Goal: Task Accomplishment & Management: Complete application form

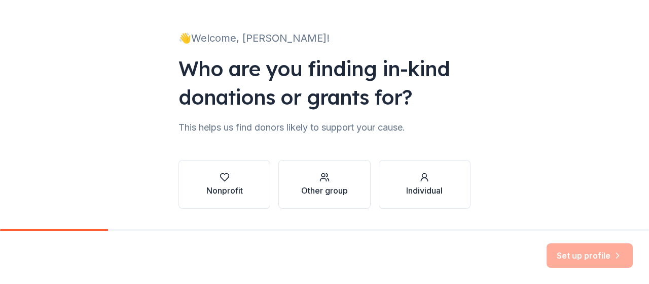
scroll to position [79, 0]
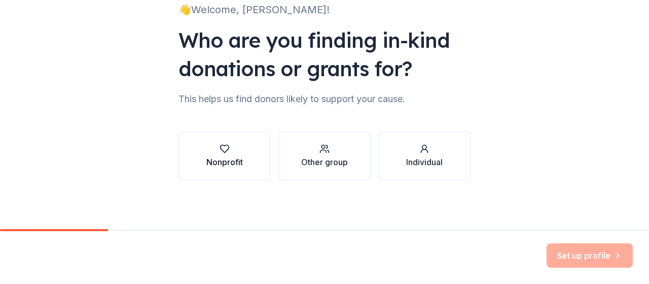
click at [220, 151] on icon "button" at bounding box center [224, 149] width 9 height 8
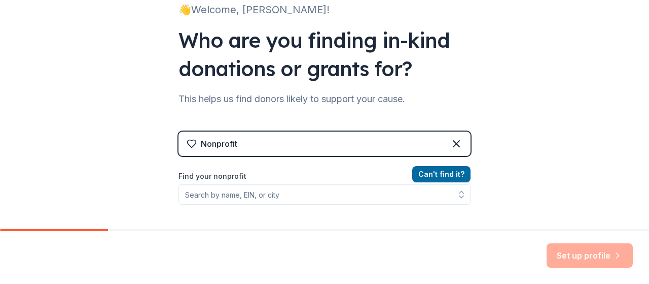
scroll to position [130, 0]
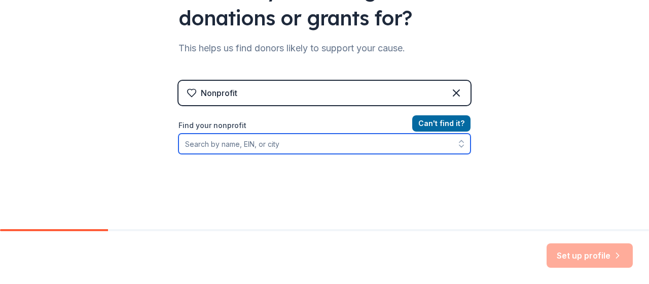
click at [255, 144] on input "Find your nonprofit" at bounding box center [325, 143] width 292 height 20
click at [258, 146] on input "Find your nonprofit" at bounding box center [325, 143] width 292 height 20
click at [239, 146] on input "Find your nonprofit" at bounding box center [325, 143] width 292 height 20
click at [199, 143] on input "Find your nonprofit" at bounding box center [325, 143] width 292 height 20
type input "9"
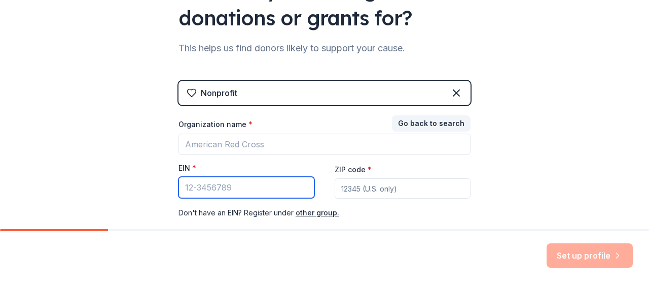
click at [202, 187] on input "EIN *" at bounding box center [247, 187] width 136 height 21
type input "8"
click at [214, 188] on input "80" at bounding box center [247, 187] width 136 height 21
click at [218, 188] on input "80" at bounding box center [247, 187] width 136 height 21
type input "8"
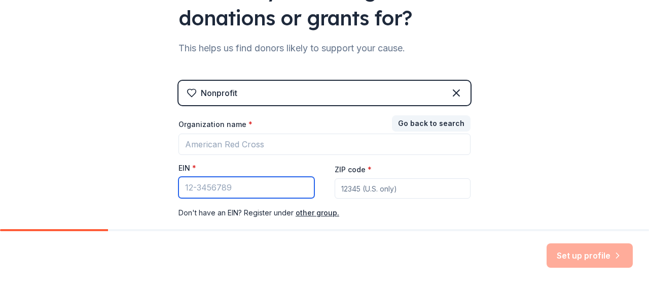
click at [188, 190] on input "EIN *" at bounding box center [247, 187] width 136 height 21
type input "[US_EMPLOYER_IDENTIFICATION_NUMBER]"
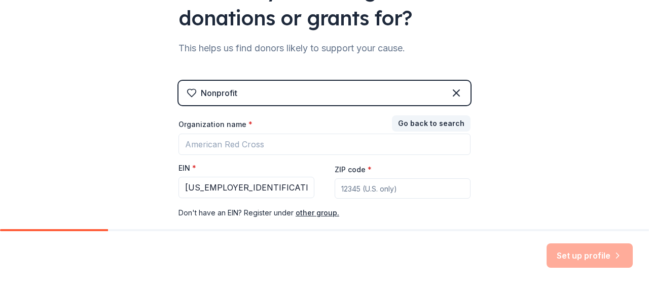
click at [356, 192] on input "ZIP code *" at bounding box center [403, 188] width 136 height 20
type input "37660"
click at [504, 136] on div "👋 Welcome, [PERSON_NAME]! Who are you finding in-kind donations or grants for? …" at bounding box center [324, 79] width 649 height 418
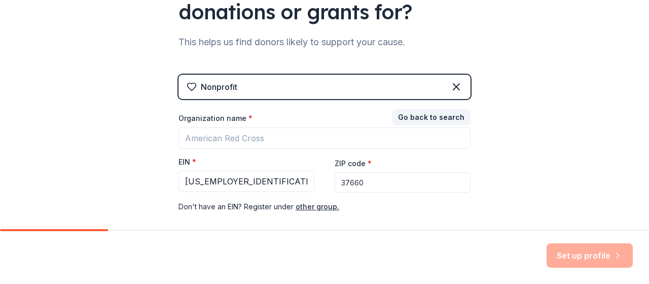
scroll to position [137, 0]
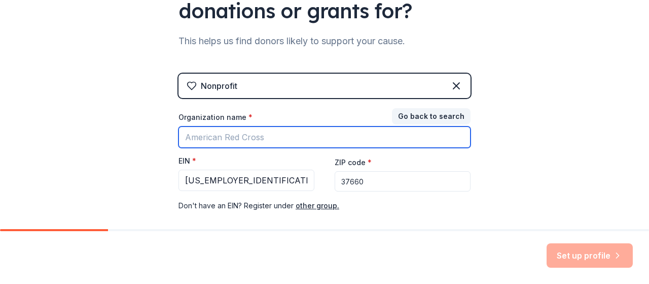
click at [269, 135] on input "Organization name *" at bounding box center [325, 136] width 292 height 21
type input "LATIN AMERICAN MOTORCYCLE ASSOCIATION USA INC."
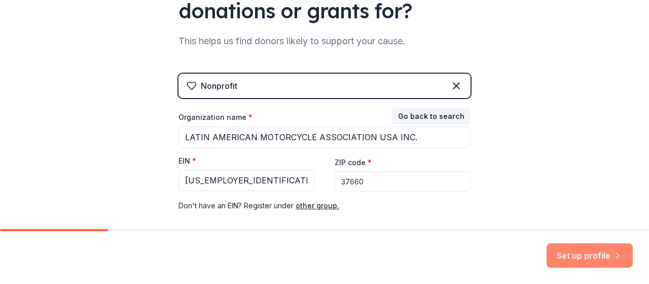
click at [581, 250] on button "Set up profile" at bounding box center [590, 255] width 86 height 24
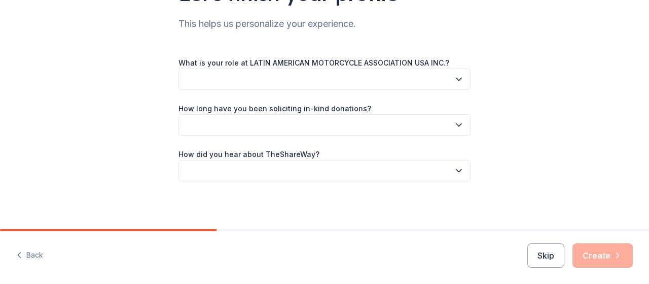
scroll to position [51, 0]
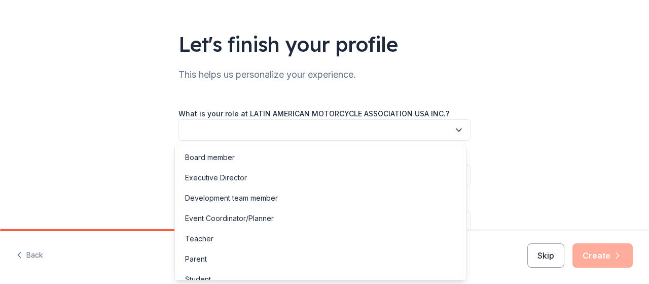
click at [459, 132] on icon "button" at bounding box center [459, 130] width 10 height 10
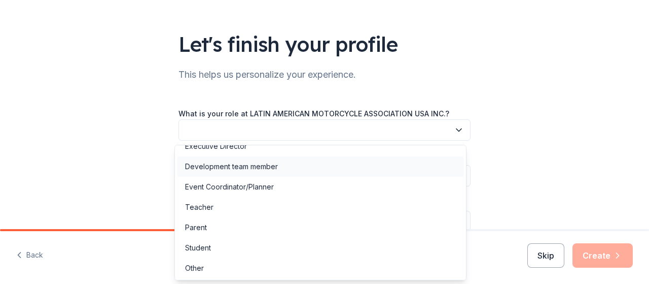
scroll to position [0, 0]
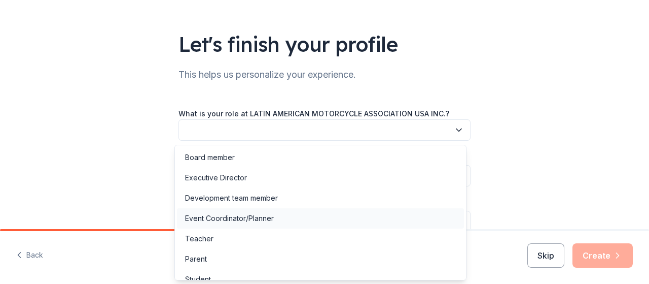
click at [252, 221] on div "Event Coordinator/Planner" at bounding box center [229, 218] width 89 height 12
click at [454, 126] on icon "button" at bounding box center [459, 130] width 10 height 10
click at [229, 163] on div "Board member" at bounding box center [320, 157] width 287 height 20
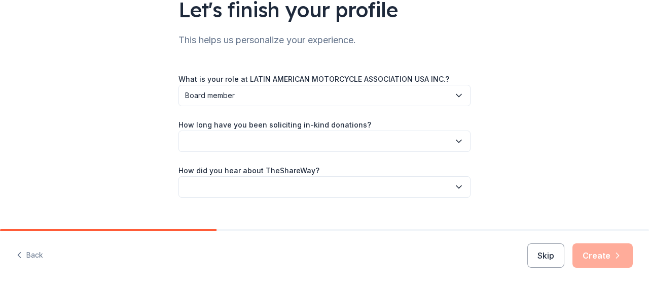
scroll to position [101, 0]
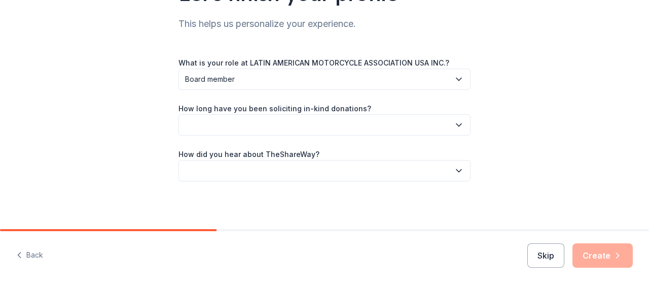
click at [457, 124] on icon "button" at bounding box center [459, 125] width 5 height 3
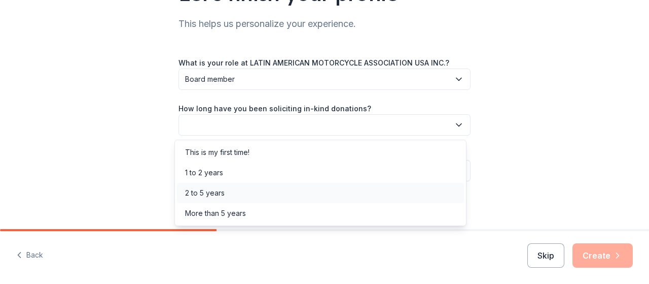
click at [221, 192] on div "2 to 5 years" at bounding box center [205, 193] width 40 height 12
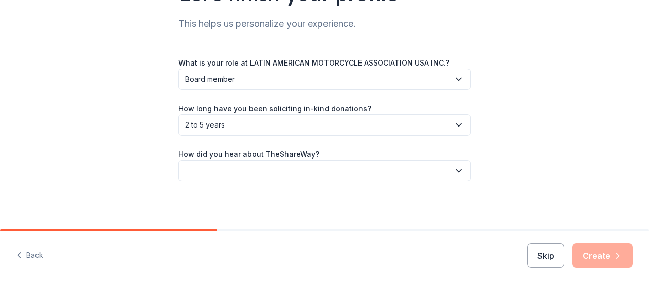
scroll to position [102, 0]
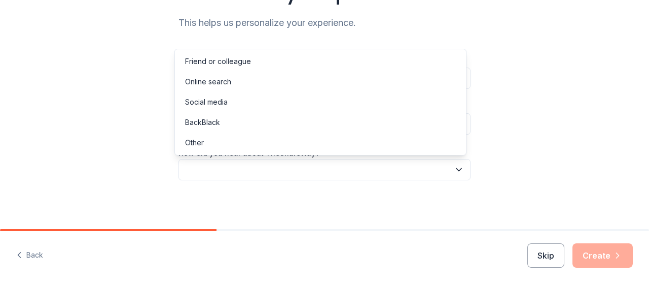
click at [458, 171] on icon "button" at bounding box center [459, 169] width 10 height 10
click at [220, 63] on div "Friend or colleague" at bounding box center [218, 61] width 66 height 12
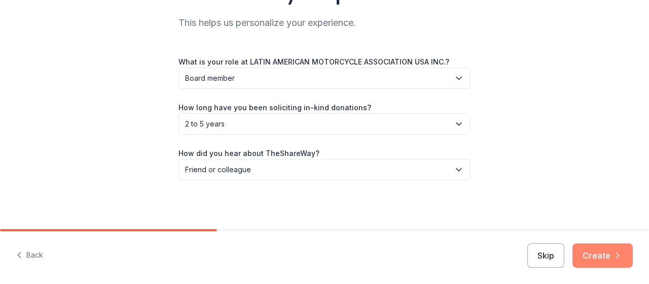
click at [592, 250] on button "Create" at bounding box center [603, 255] width 60 height 24
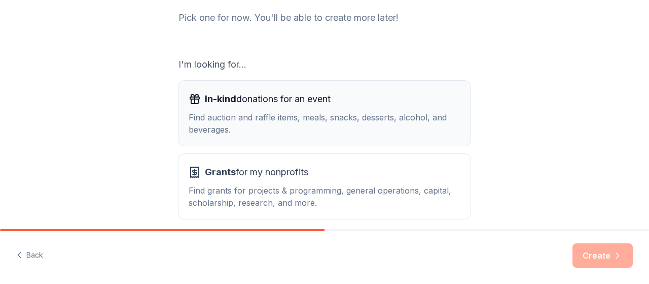
scroll to position [152, 0]
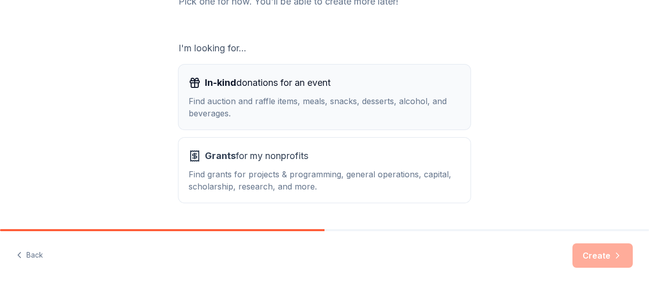
click at [264, 86] on span "In-kind donations for an event" at bounding box center [268, 83] width 126 height 16
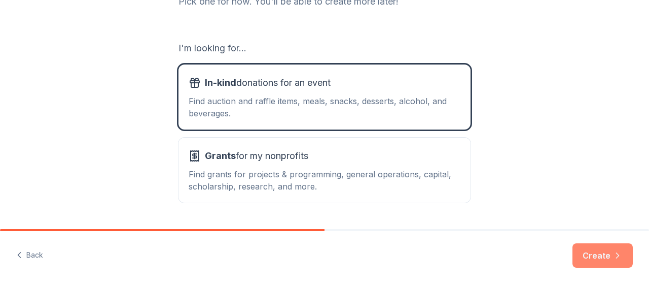
click at [608, 251] on button "Create" at bounding box center [603, 255] width 60 height 24
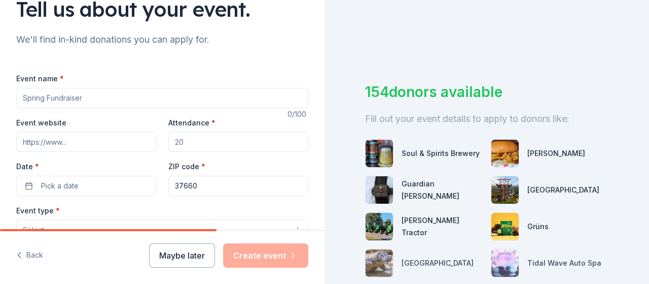
scroll to position [101, 0]
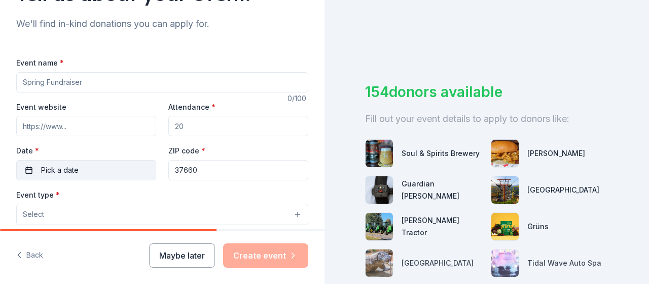
click at [41, 168] on span "Pick a date" at bounding box center [60, 170] width 38 height 12
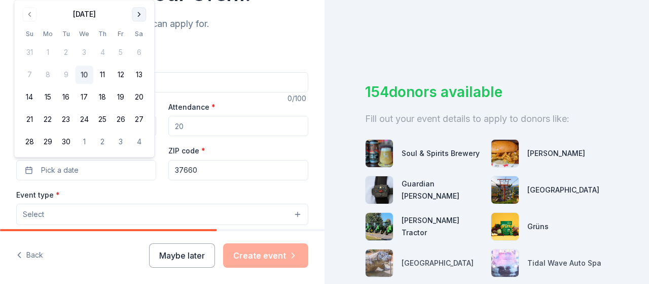
click at [137, 18] on button "Go to next month" at bounding box center [139, 14] width 14 height 14
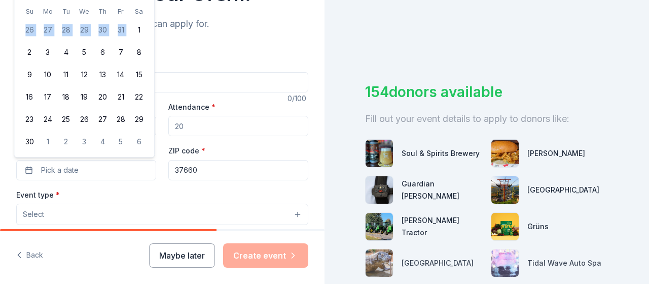
click at [137, 18] on tbody "26 27 28 29 30 31 1 2 3 4 5 6 7 8 9 10 11 12 13 14 15 16 17 18 19 20 21 22 23 2…" at bounding box center [84, 84] width 128 height 134
click at [16, 51] on div "[DATE] Su Mo Tu We Th Fr Sa 26 27 28 29 30 31 1 2 3 4 5 6 7 8 9 10 11 12 13 14 …" at bounding box center [84, 67] width 140 height 179
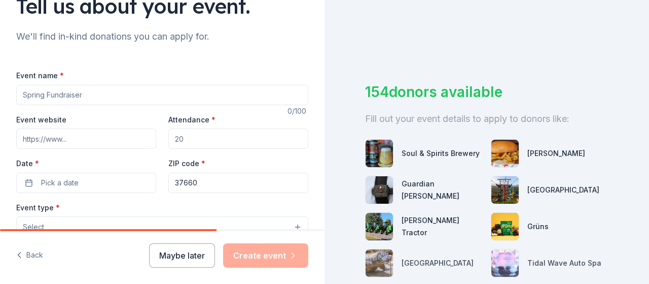
scroll to position [109, 0]
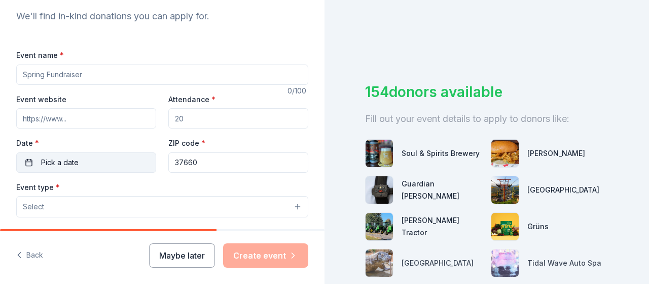
click at [106, 161] on button "Pick a date" at bounding box center [86, 162] width 140 height 20
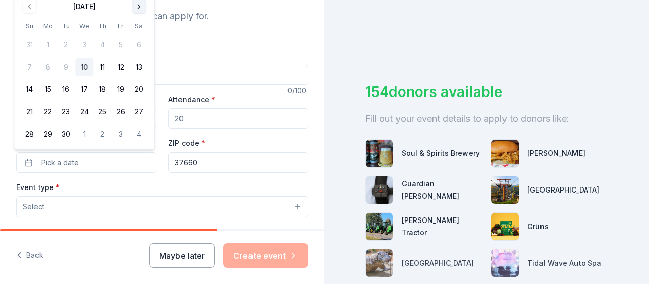
click at [142, 6] on button "Go to next month" at bounding box center [139, 6] width 14 height 14
click at [142, 6] on th "Sa" at bounding box center [139, 3] width 18 height 11
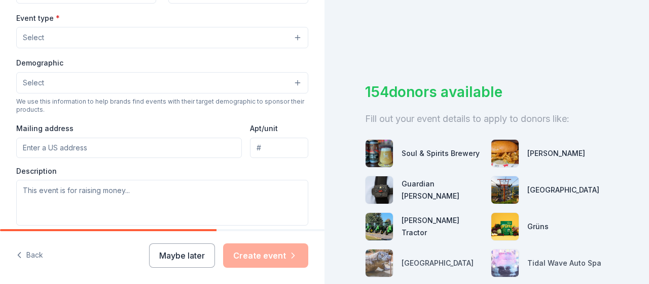
scroll to position [379, 0]
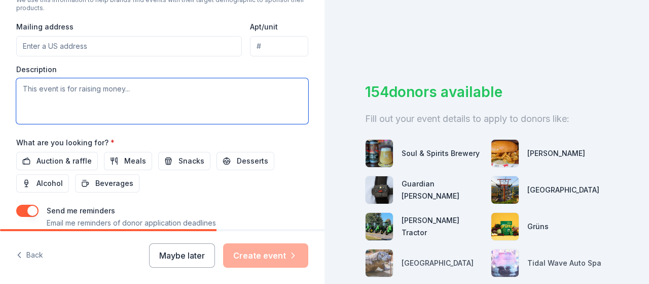
click at [129, 87] on textarea at bounding box center [162, 101] width 292 height 46
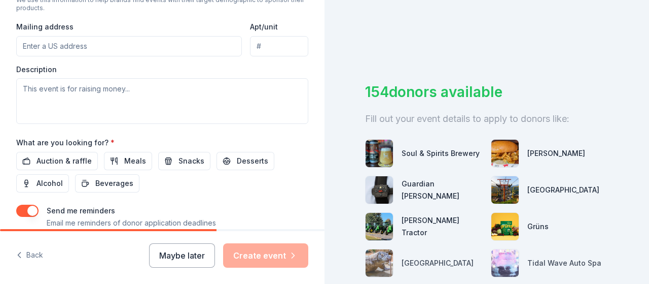
click at [66, 46] on input "Mailing address" at bounding box center [129, 46] width 226 height 20
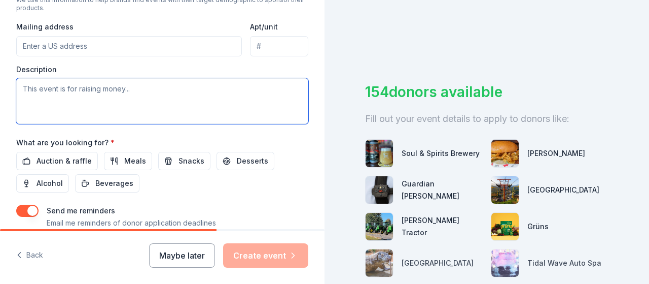
click at [195, 112] on textarea at bounding box center [162, 101] width 292 height 46
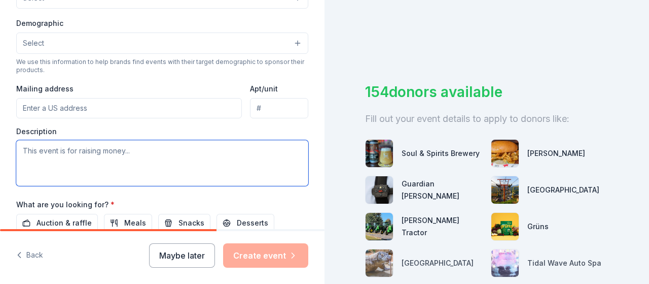
scroll to position [278, 0]
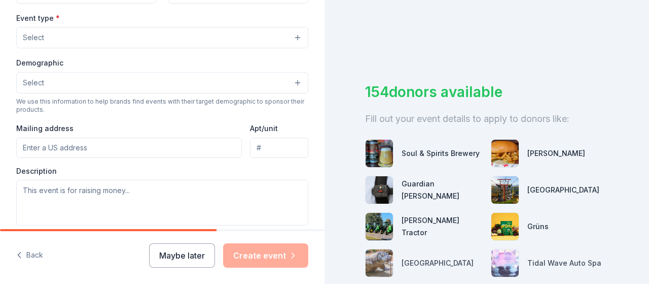
click at [117, 147] on input "Mailing address" at bounding box center [129, 147] width 226 height 20
type input "[STREET_ADDRESS]"
type input "07203"
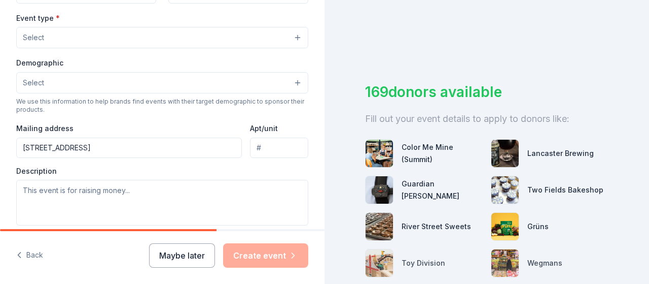
click at [261, 147] on input "Apt/unit" at bounding box center [279, 147] width 58 height 20
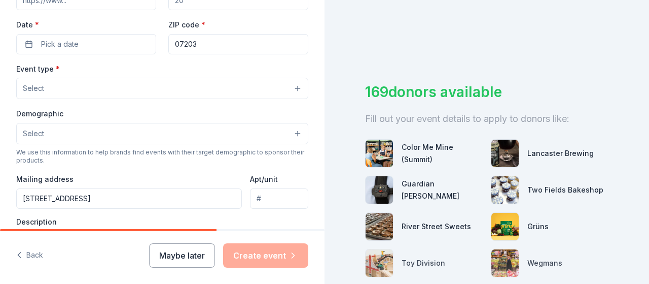
click at [105, 132] on button "Select" at bounding box center [162, 133] width 292 height 21
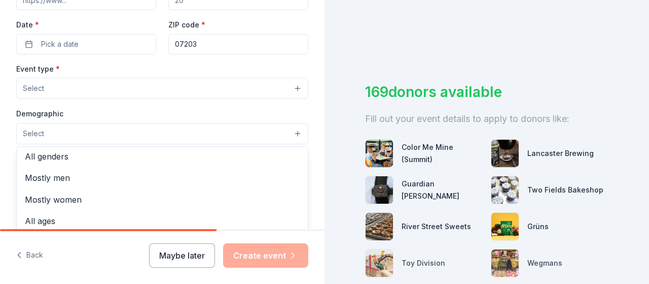
scroll to position [0, 0]
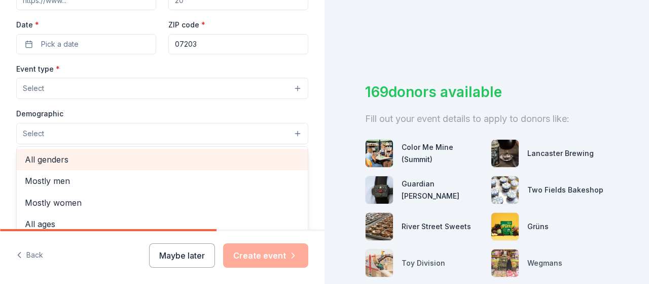
click at [45, 158] on span "All genders" at bounding box center [162, 159] width 275 height 13
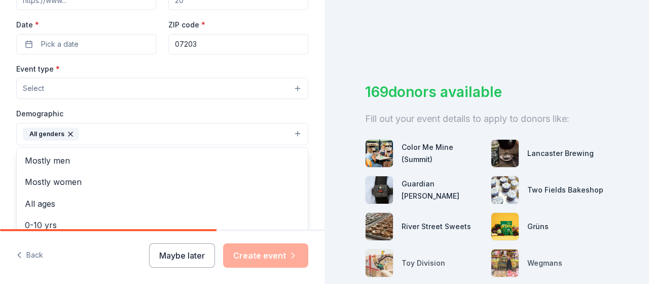
click at [70, 90] on div "Event type * Select Demographic All genders Mostly men Mostly women All ages [D…" at bounding box center [162, 169] width 292 height 215
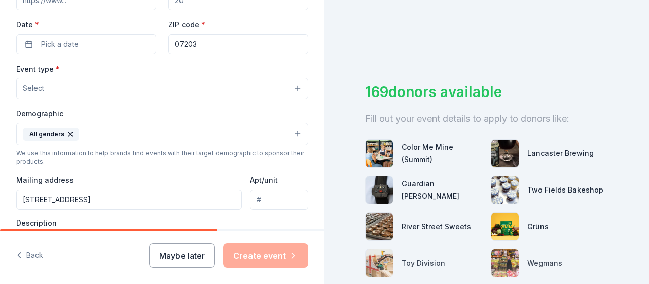
click at [75, 83] on button "Select" at bounding box center [162, 88] width 292 height 21
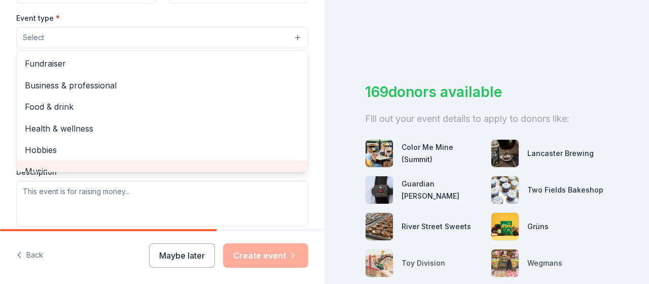
scroll to position [227, 0]
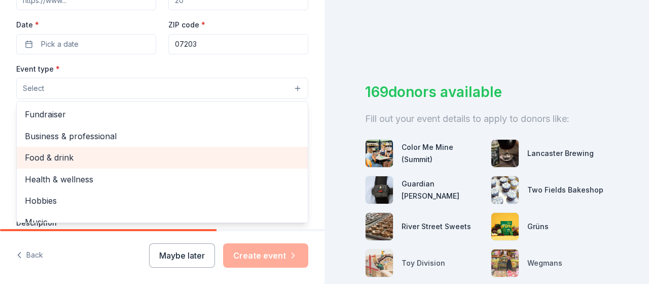
click at [64, 161] on span "Food & drink" at bounding box center [162, 157] width 275 height 13
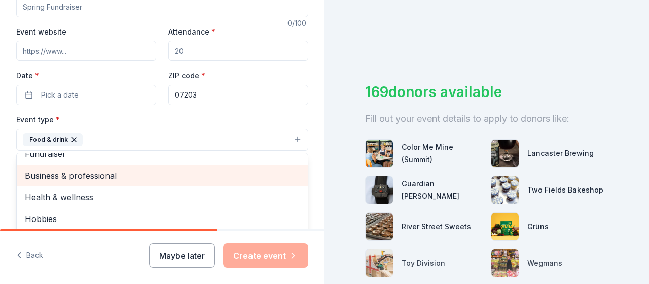
scroll to position [0, 0]
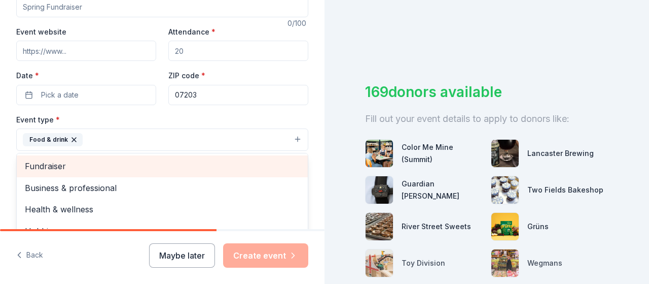
click at [56, 167] on span "Fundraiser" at bounding box center [162, 165] width 275 height 13
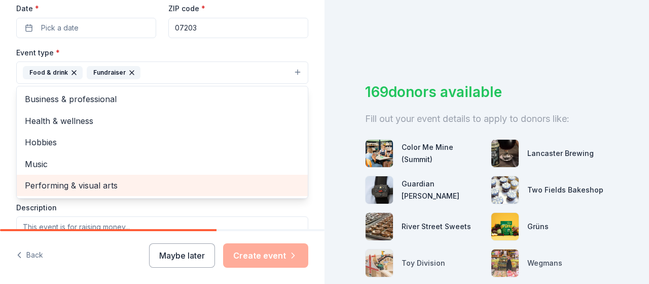
scroll to position [227, 0]
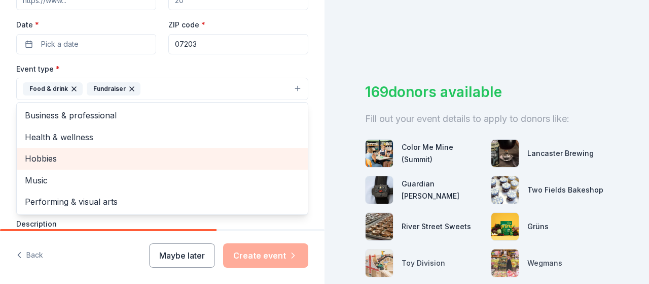
click at [55, 157] on span "Hobbies" at bounding box center [162, 158] width 275 height 13
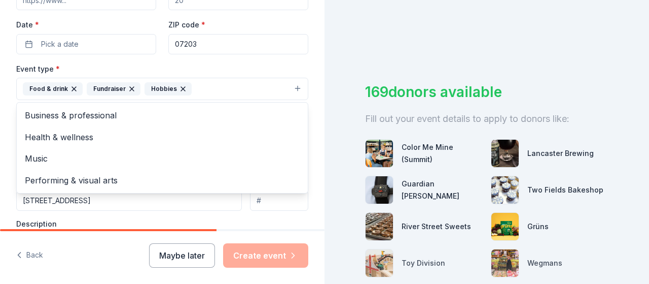
click at [130, 88] on icon "button" at bounding box center [132, 89] width 4 height 4
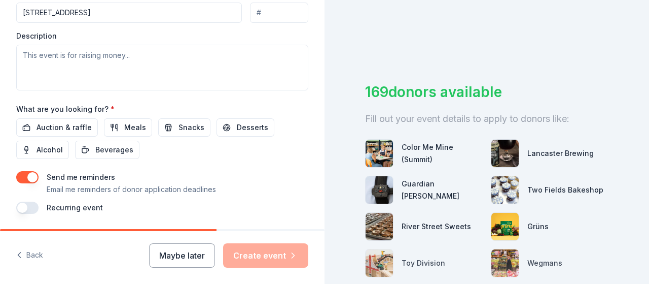
scroll to position [430, 0]
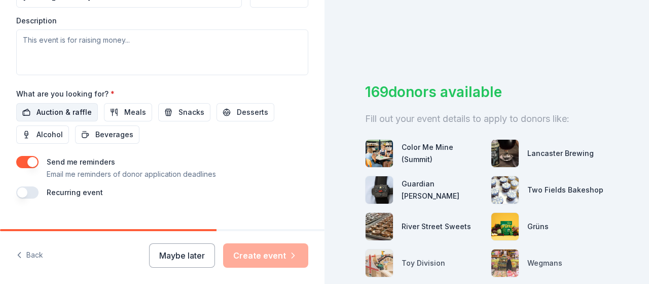
click at [84, 113] on span "Auction & raffle" at bounding box center [64, 112] width 55 height 12
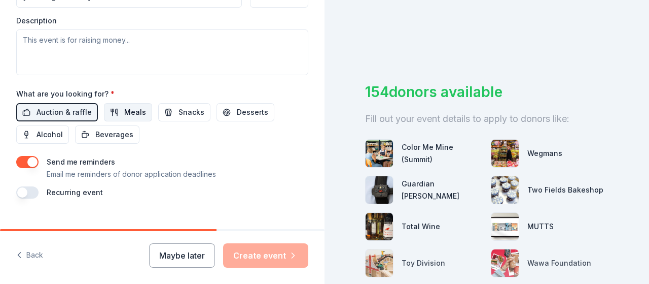
click at [117, 110] on button "Meals" at bounding box center [128, 112] width 48 height 18
click at [174, 109] on button "Snacks" at bounding box center [184, 112] width 52 height 18
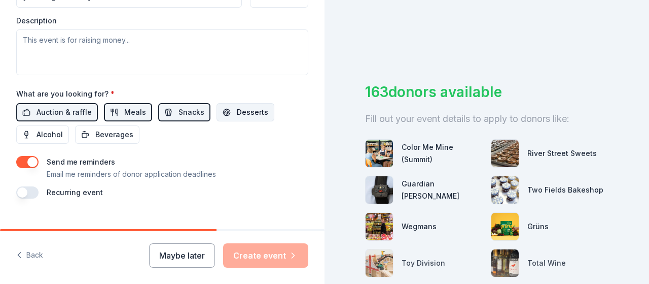
click at [237, 109] on span "Desserts" at bounding box center [252, 112] width 31 height 12
click at [60, 132] on span "Alcohol" at bounding box center [50, 134] width 26 height 12
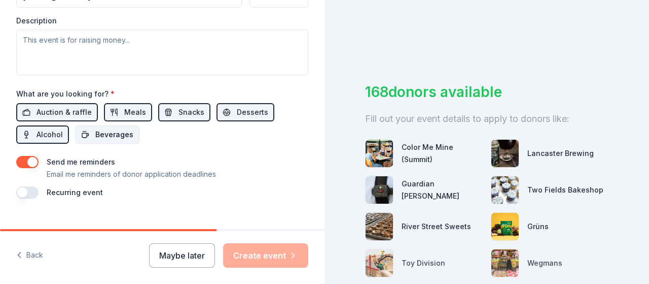
click at [92, 131] on button "Beverages" at bounding box center [107, 134] width 64 height 18
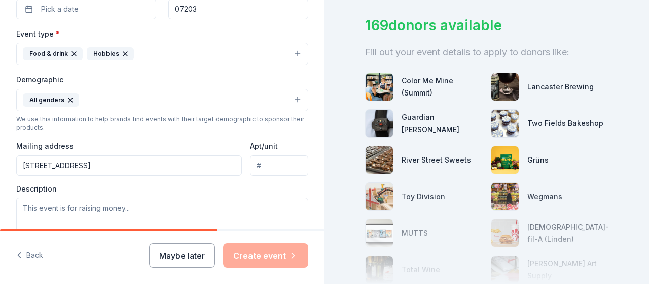
scroll to position [278, 0]
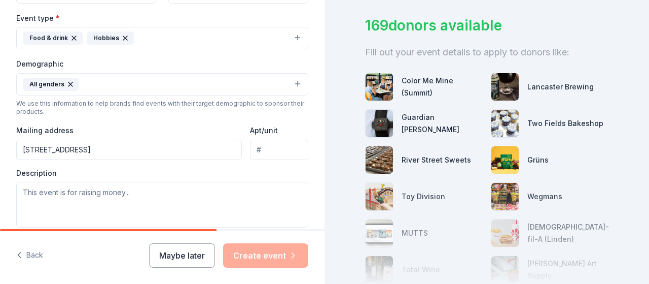
click at [104, 152] on input "[STREET_ADDRESS]" at bounding box center [129, 150] width 226 height 20
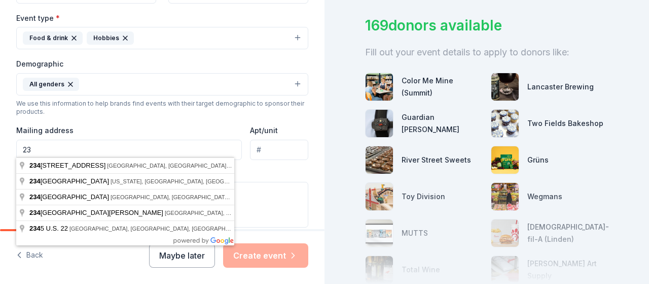
type input "2"
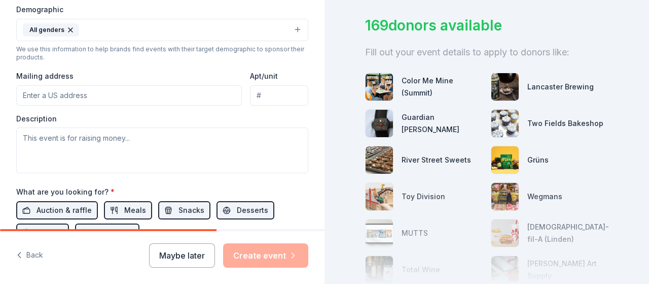
scroll to position [379, 0]
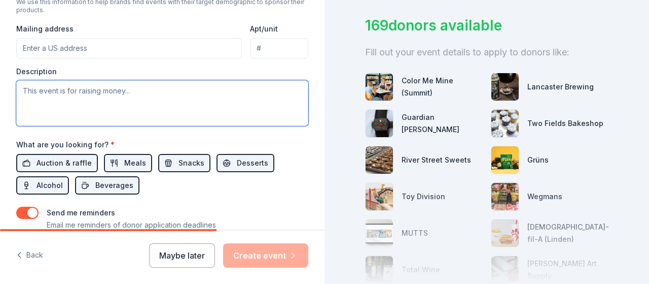
click at [100, 91] on textarea at bounding box center [162, 103] width 292 height 46
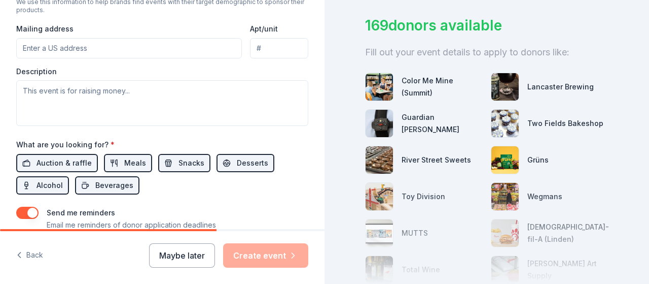
click at [555, 85] on div "Lancaster Brewing" at bounding box center [561, 87] width 66 height 12
click at [553, 86] on div "Lancaster Brewing" at bounding box center [561, 87] width 66 height 12
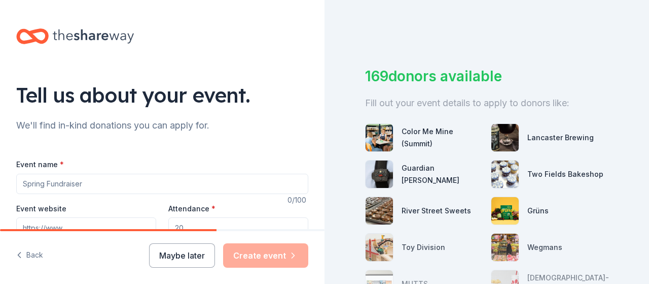
scroll to position [101, 0]
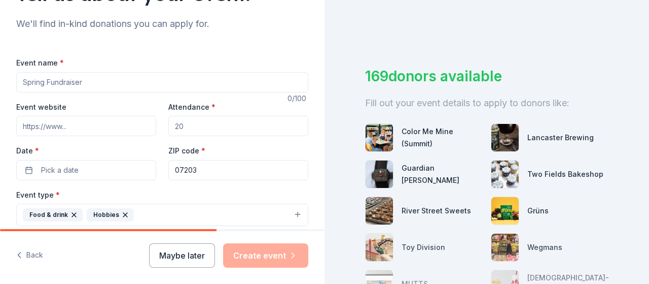
click at [122, 87] on input "Event name *" at bounding box center [162, 82] width 292 height 20
type input "l"
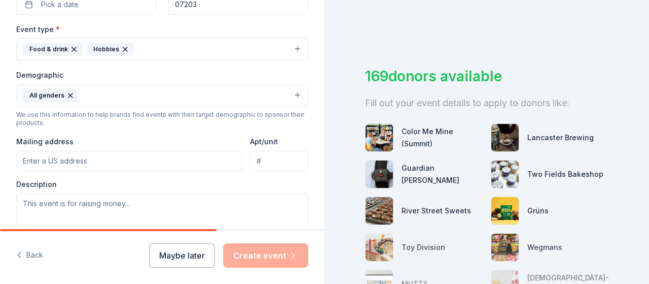
scroll to position [445, 0]
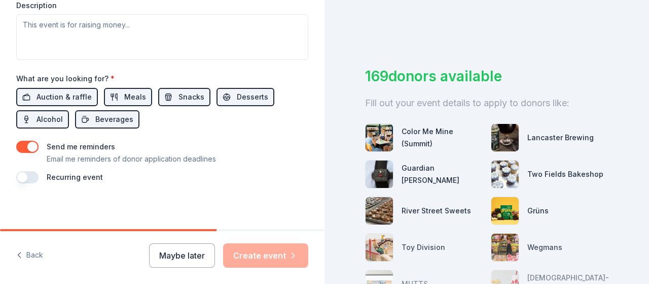
click at [28, 174] on button "button" at bounding box center [27, 177] width 22 height 12
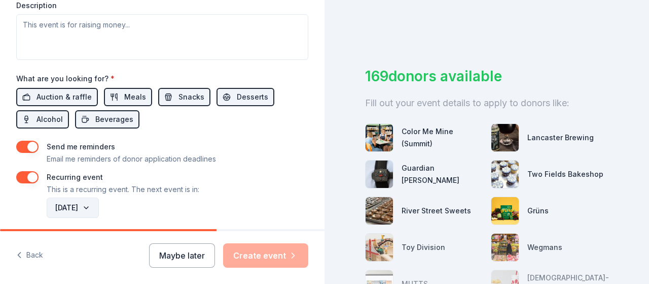
click at [99, 202] on button "[DATE]" at bounding box center [73, 207] width 52 height 20
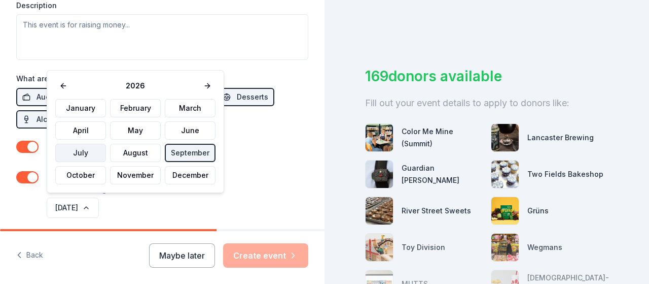
click at [88, 157] on button "July" at bounding box center [80, 153] width 51 height 18
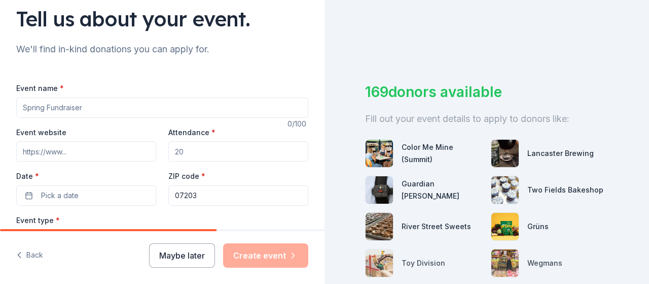
scroll to position [127, 0]
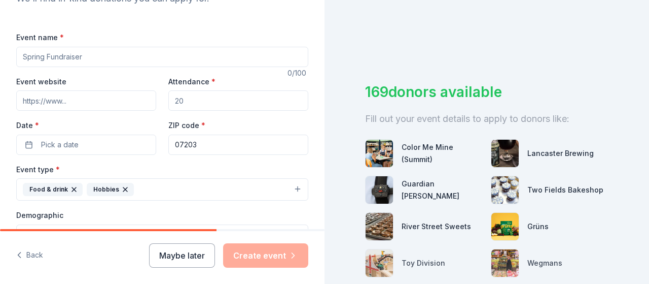
click at [214, 148] on input "07203" at bounding box center [238, 144] width 140 height 20
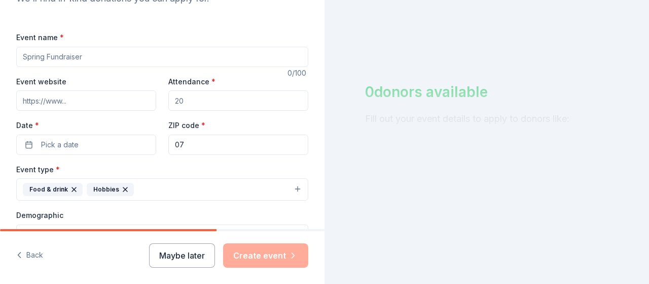
type input "0"
